Goal: Register for event/course

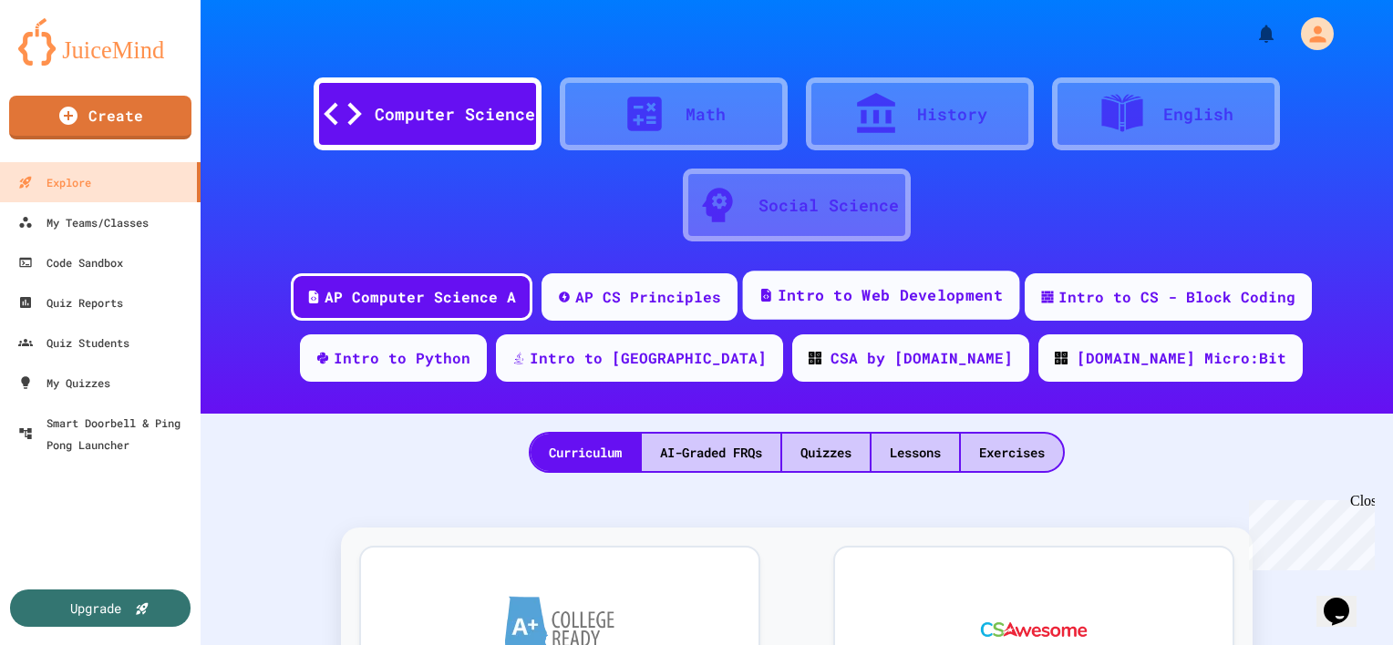
click at [806, 314] on div "Intro to Web Development" at bounding box center [881, 295] width 277 height 49
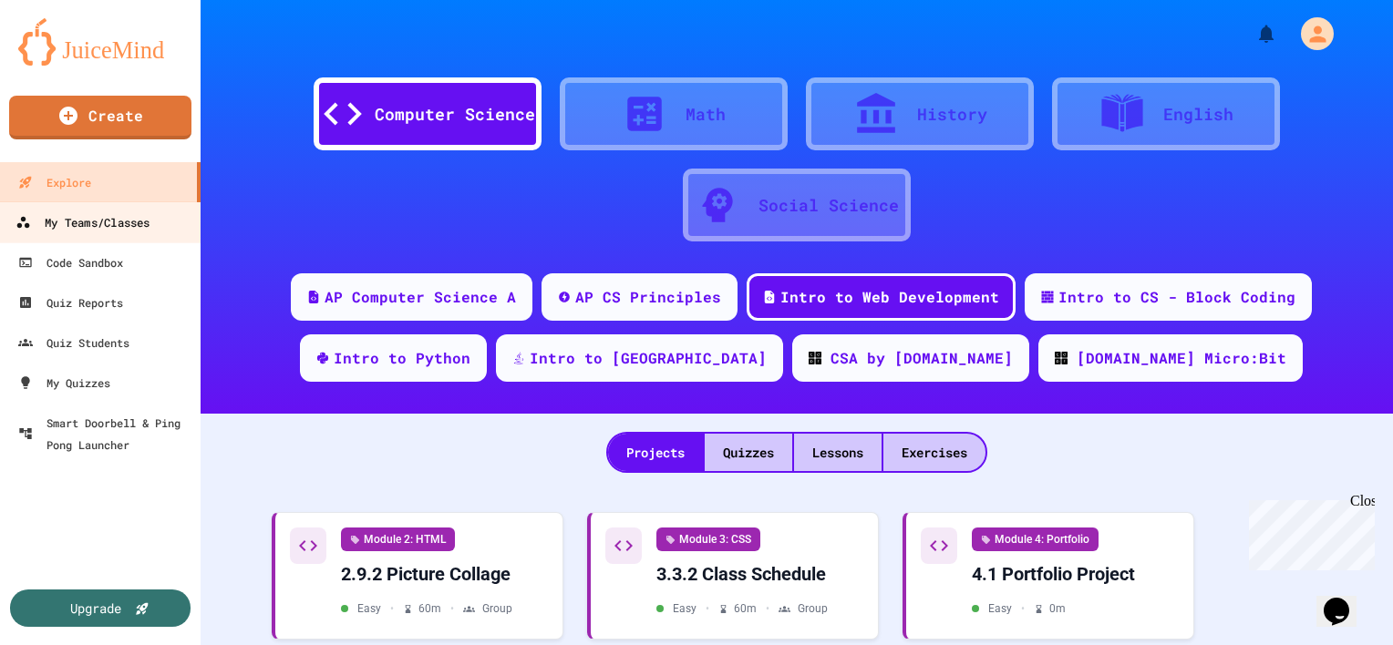
click at [85, 225] on div "My Teams/Classes" at bounding box center [82, 223] width 134 height 23
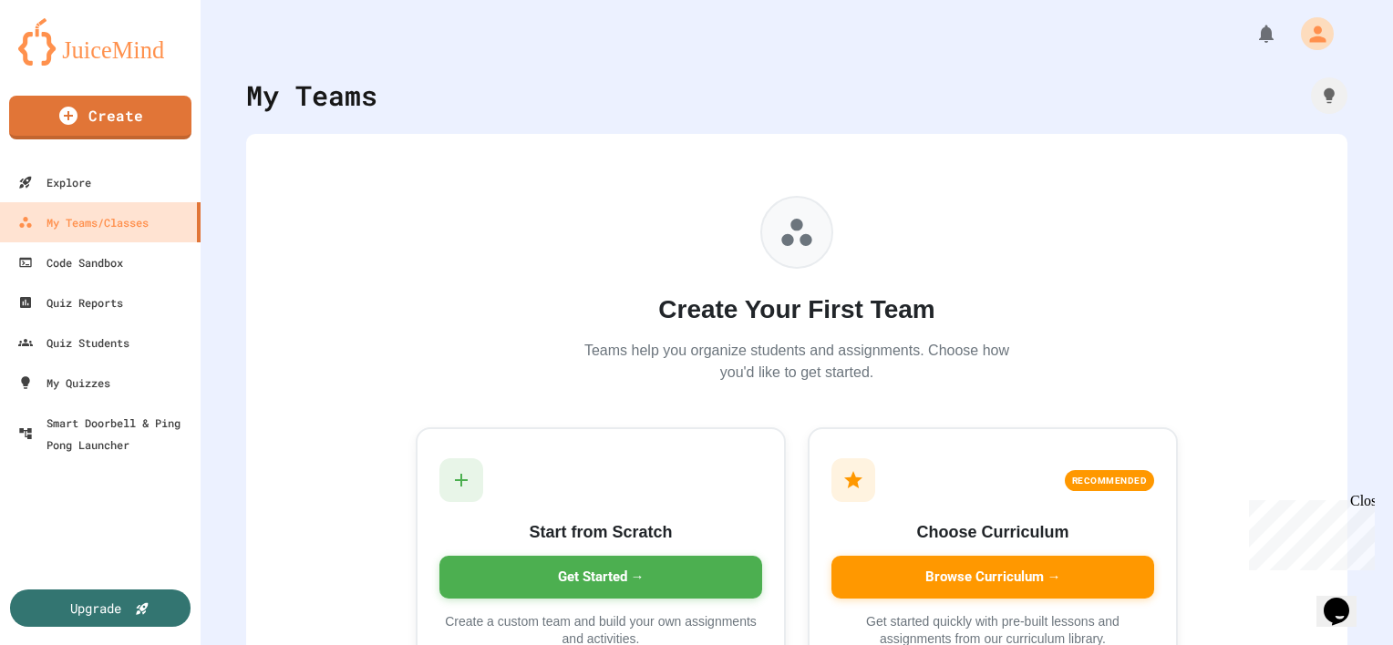
scroll to position [109, 0]
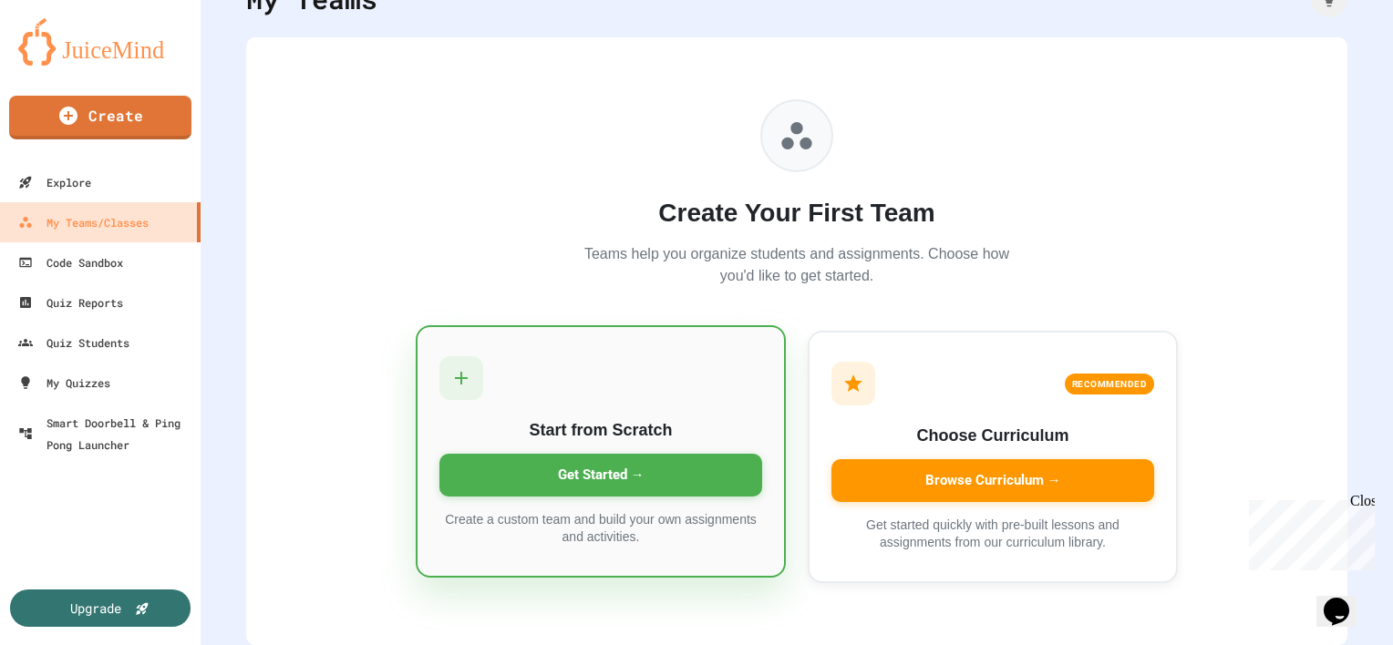
click at [595, 464] on div "Get Started →" at bounding box center [600, 475] width 323 height 43
